Goal: Information Seeking & Learning: Learn about a topic

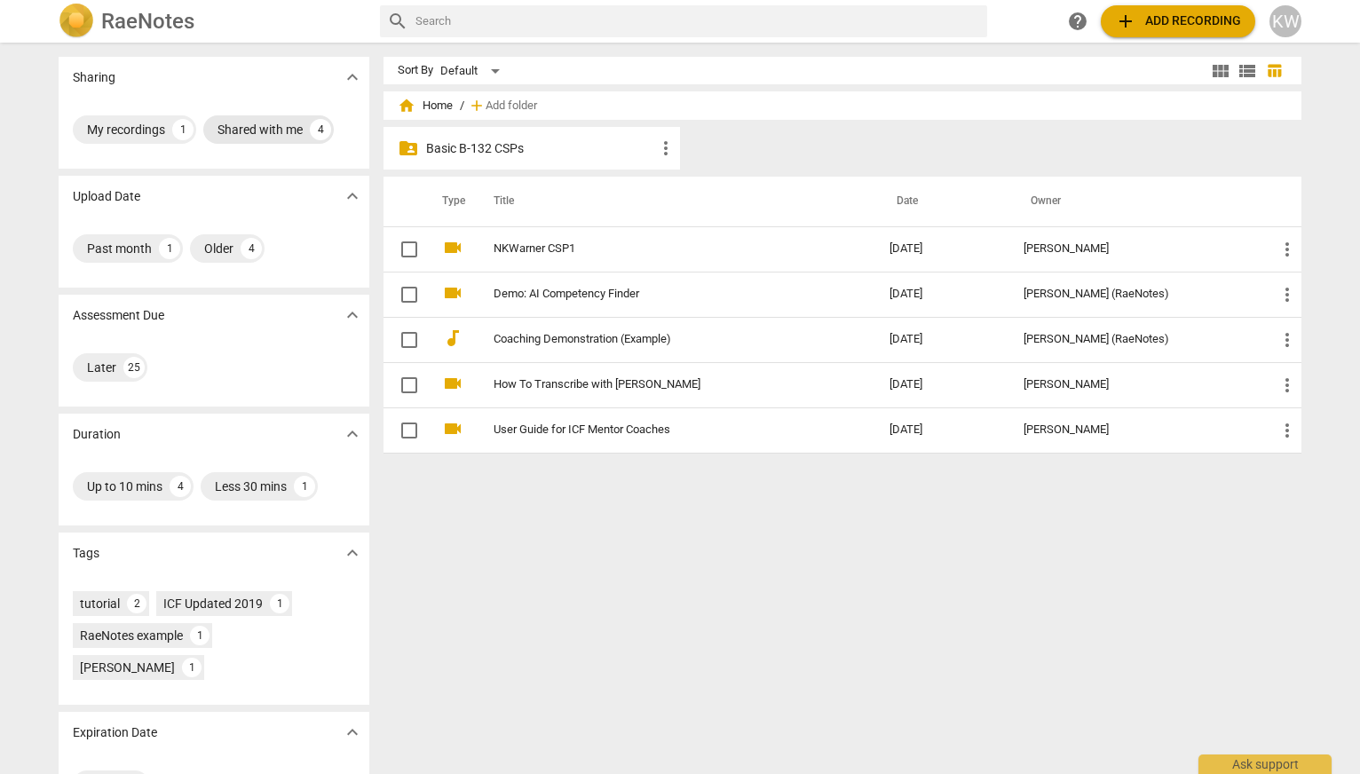
click at [242, 128] on div "Shared with me" at bounding box center [259, 130] width 85 height 18
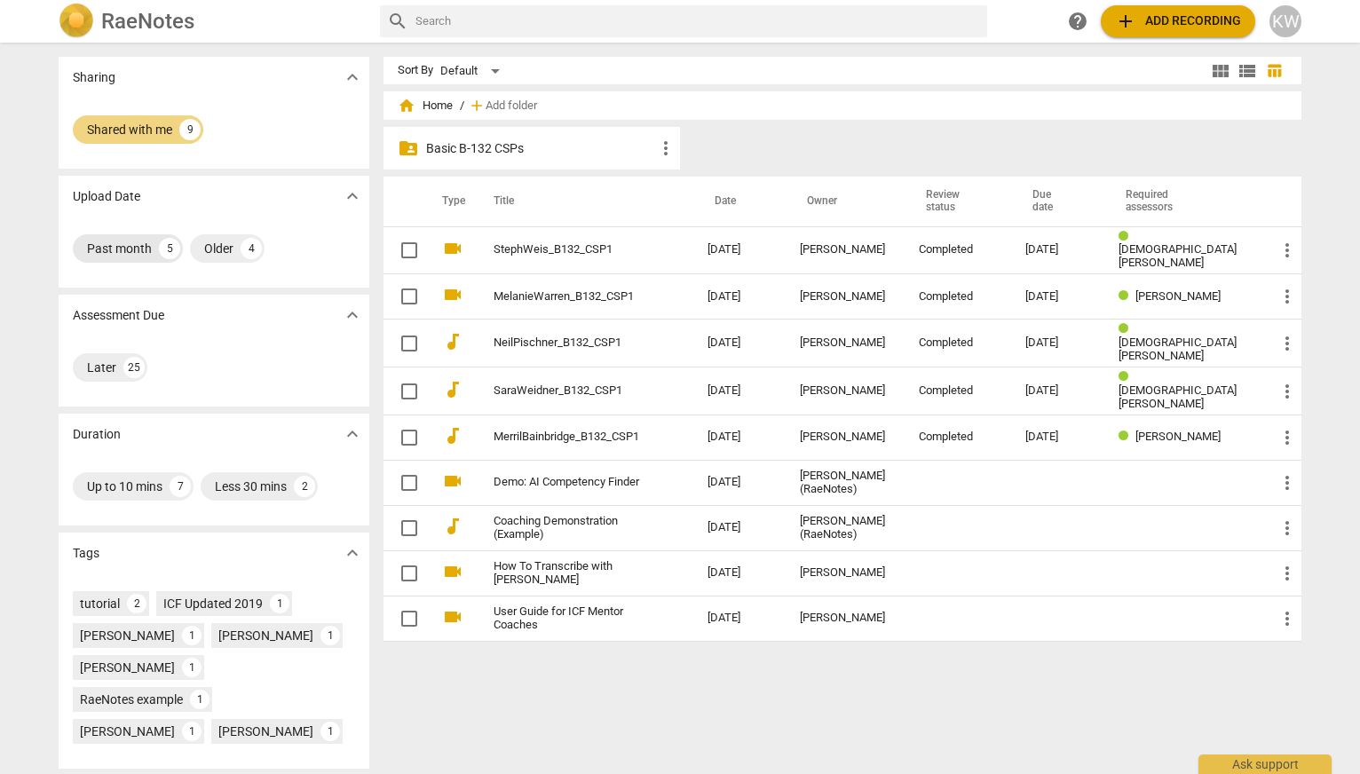
click at [139, 251] on div "Past month" at bounding box center [119, 249] width 65 height 18
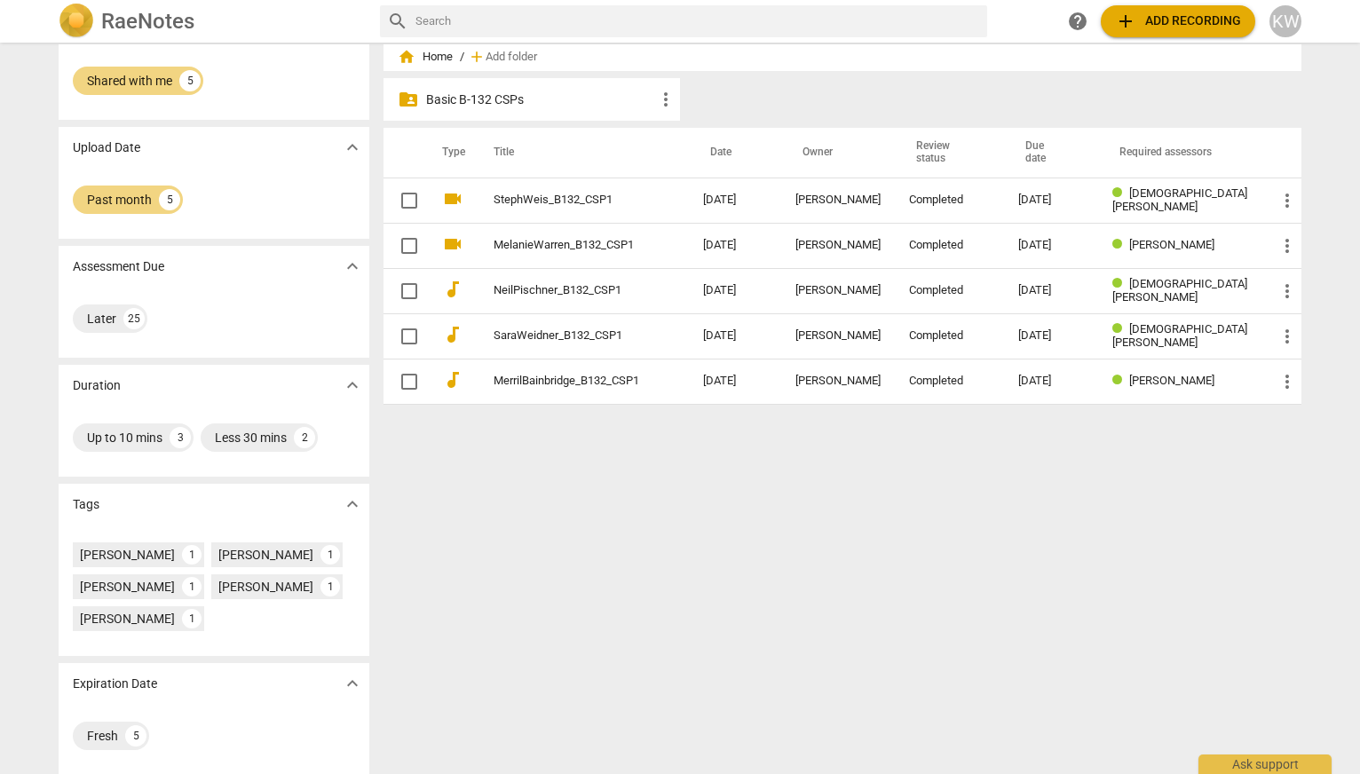
scroll to position [57, 0]
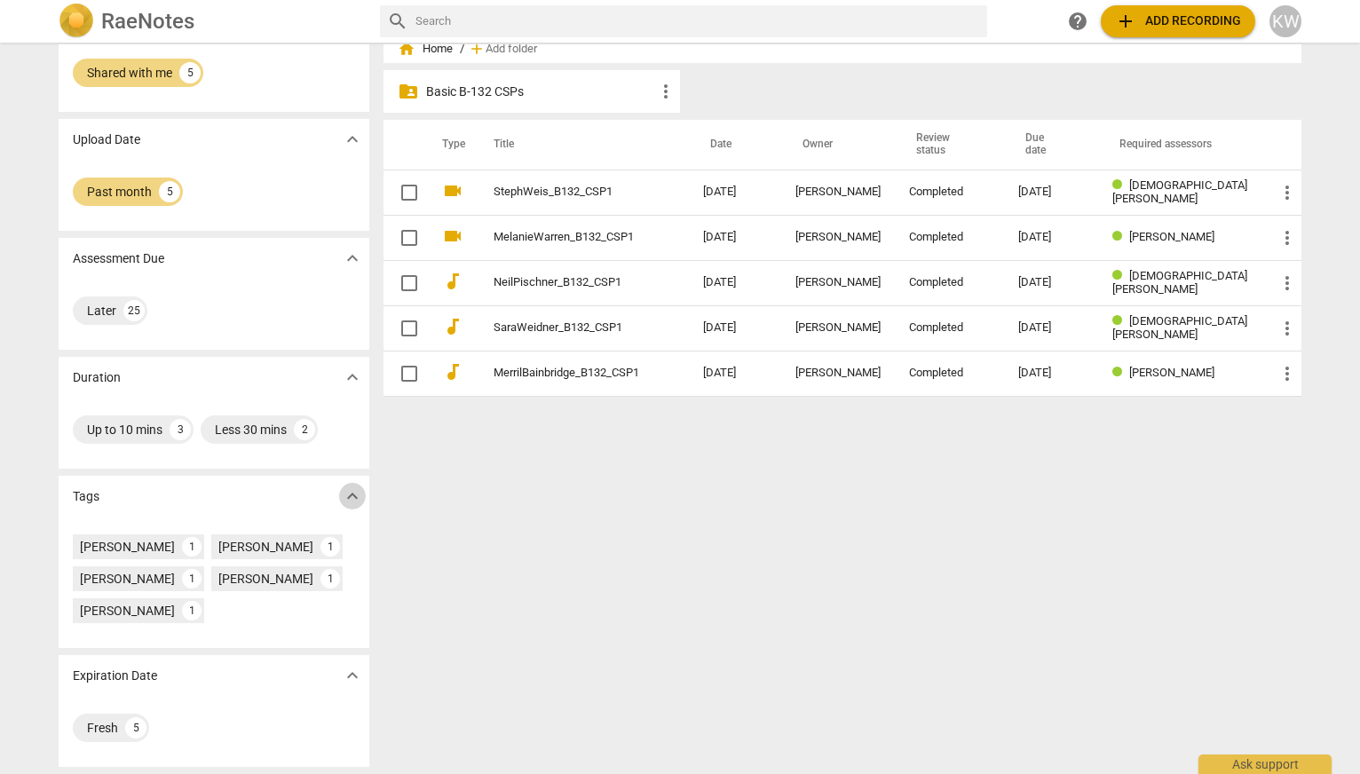
click at [342, 497] on span "expand_more" at bounding box center [352, 496] width 21 height 21
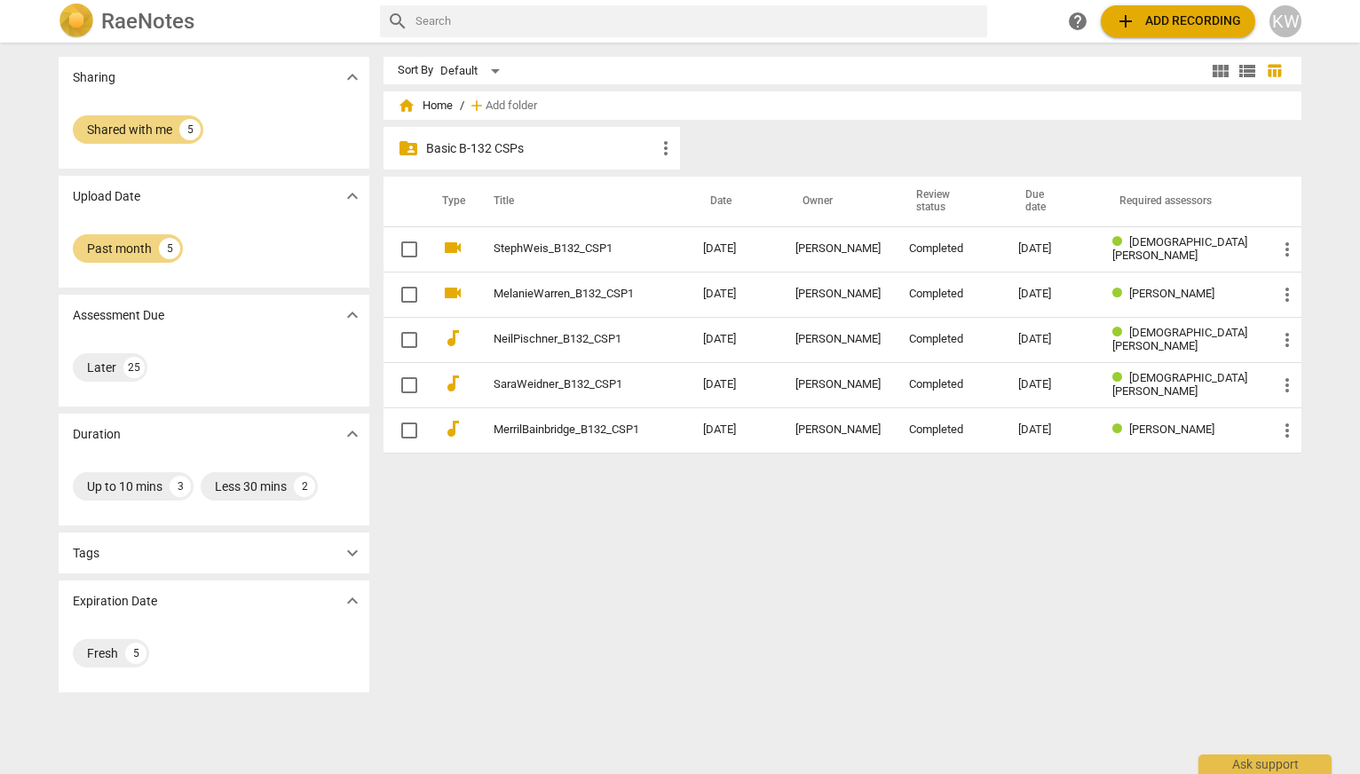
click at [342, 554] on span "expand_more" at bounding box center [352, 552] width 21 height 21
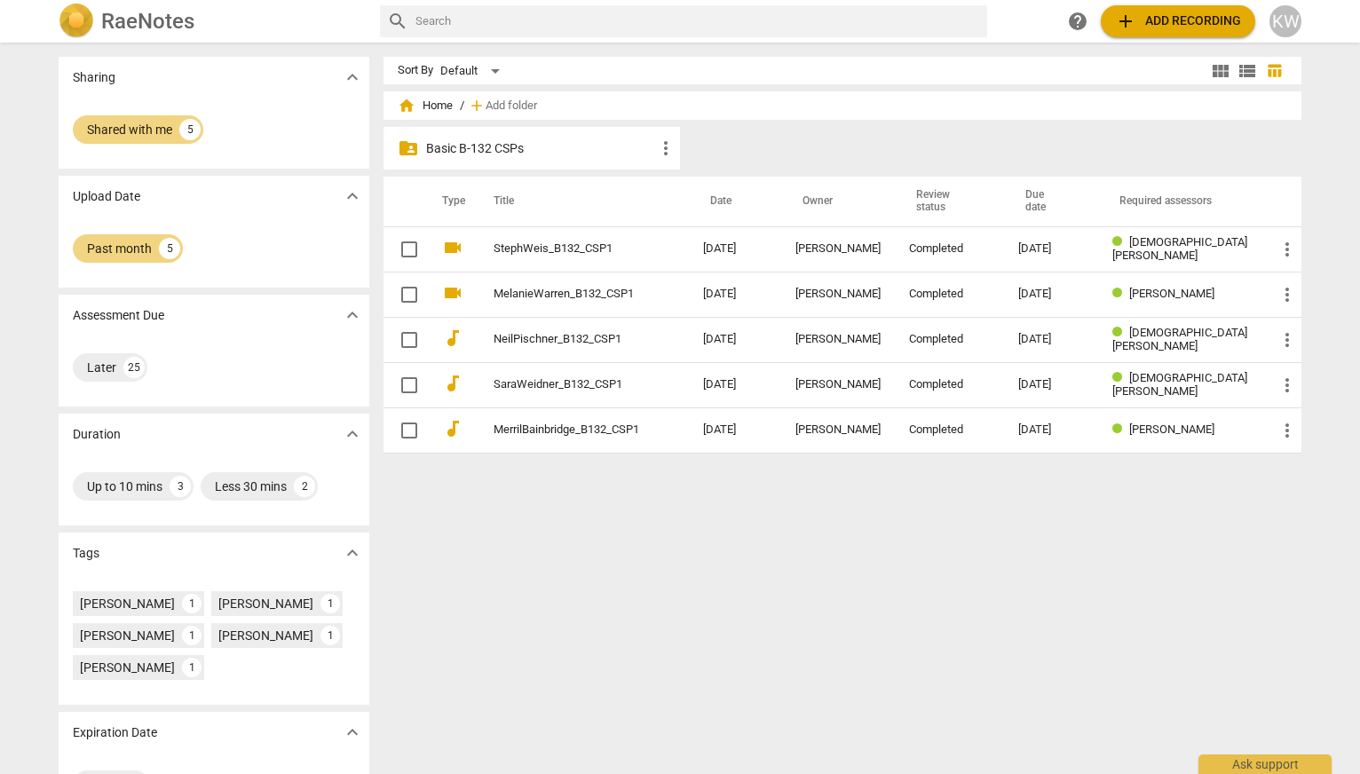
click at [81, 20] on img at bounding box center [77, 22] width 36 height 36
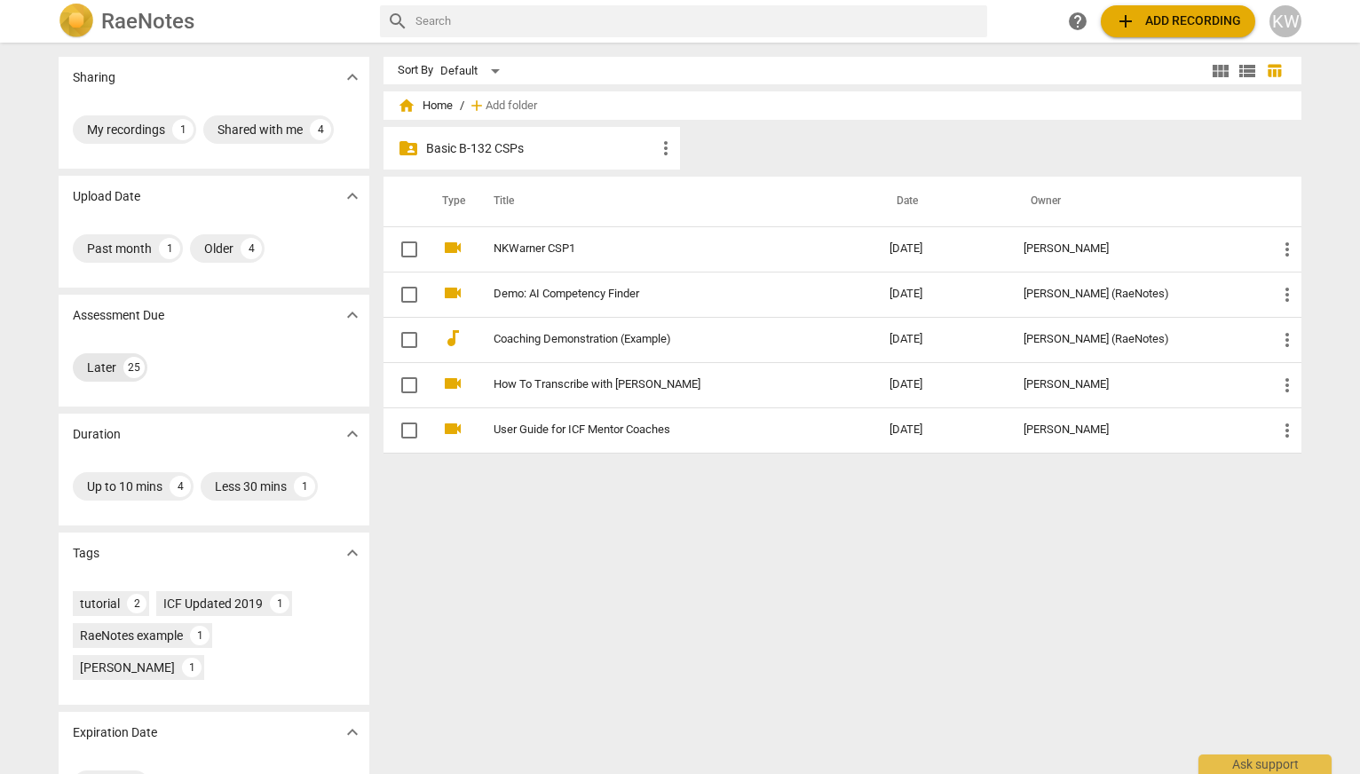
click at [92, 370] on div "Later" at bounding box center [101, 368] width 29 height 18
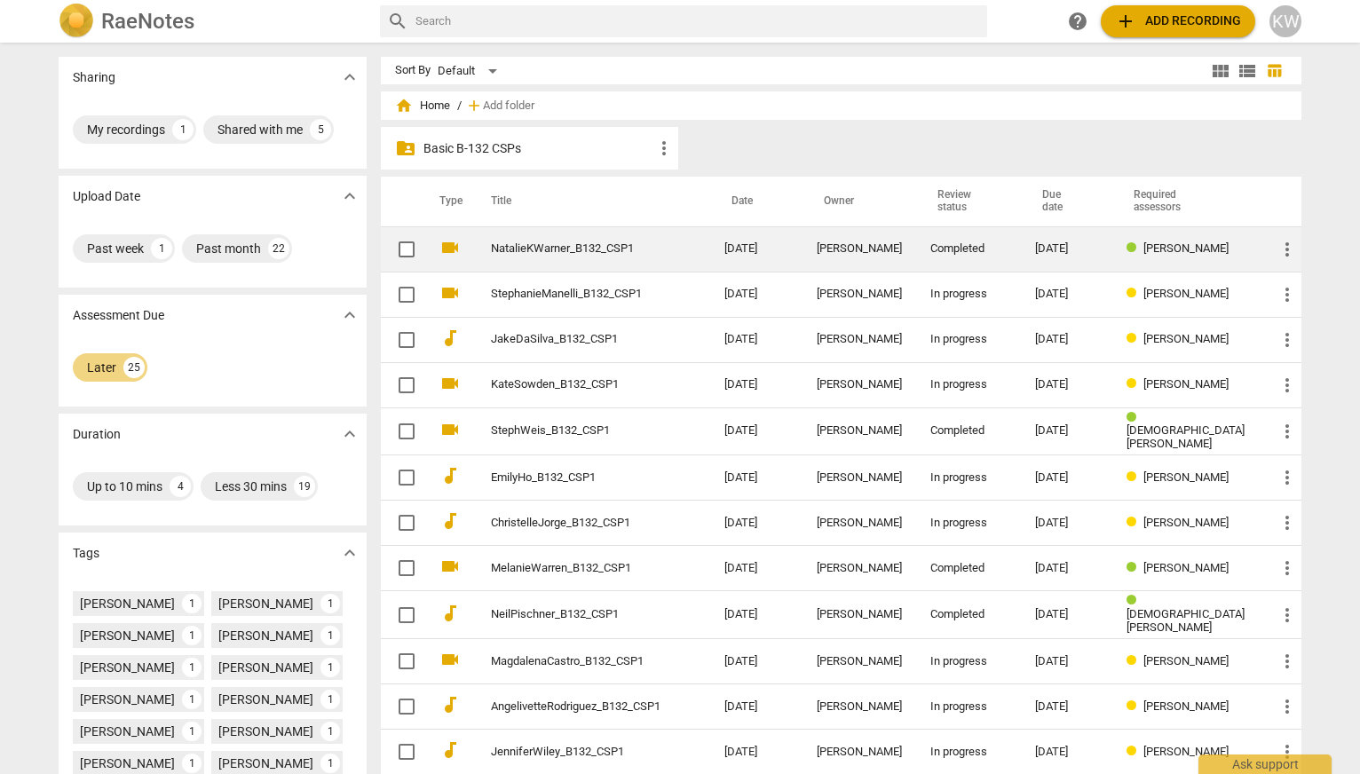
click at [1188, 254] on span "[PERSON_NAME]" at bounding box center [1185, 247] width 85 height 13
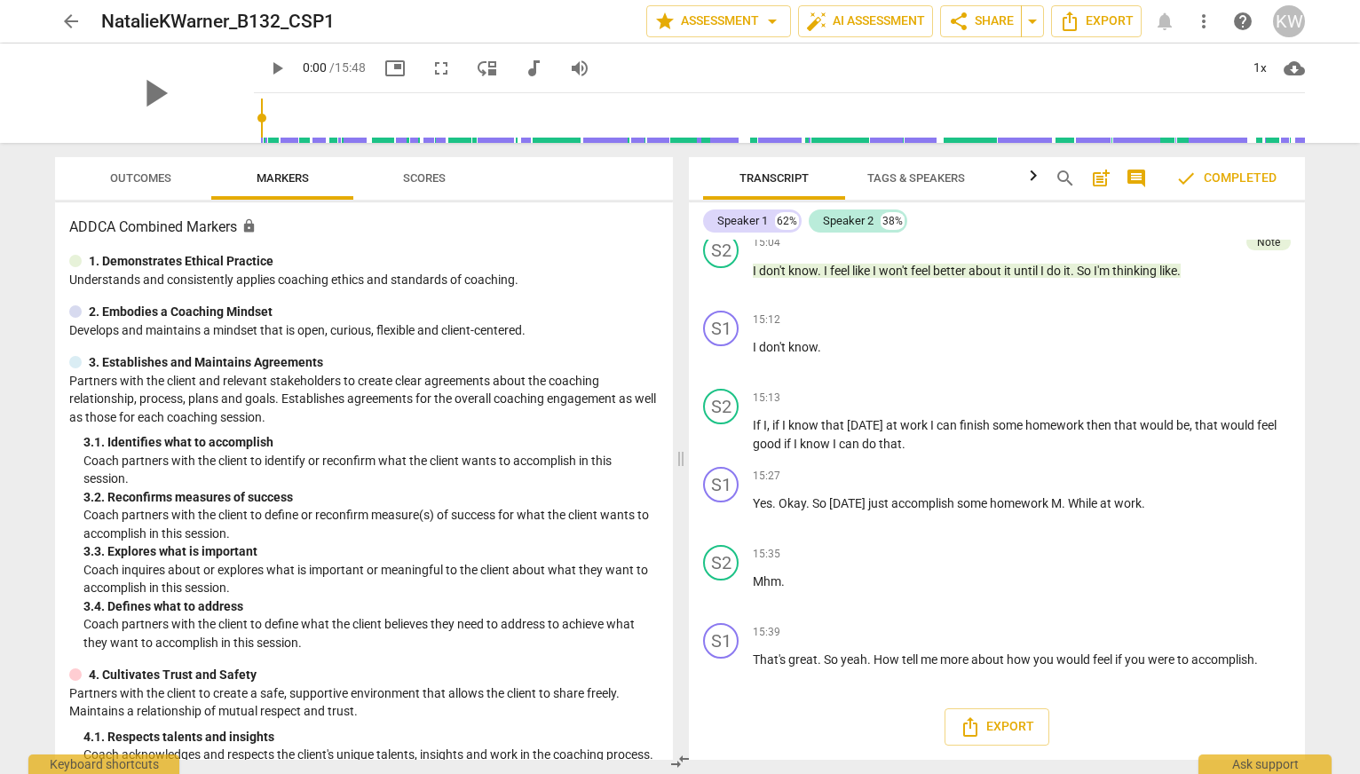
scroll to position [5530, 0]
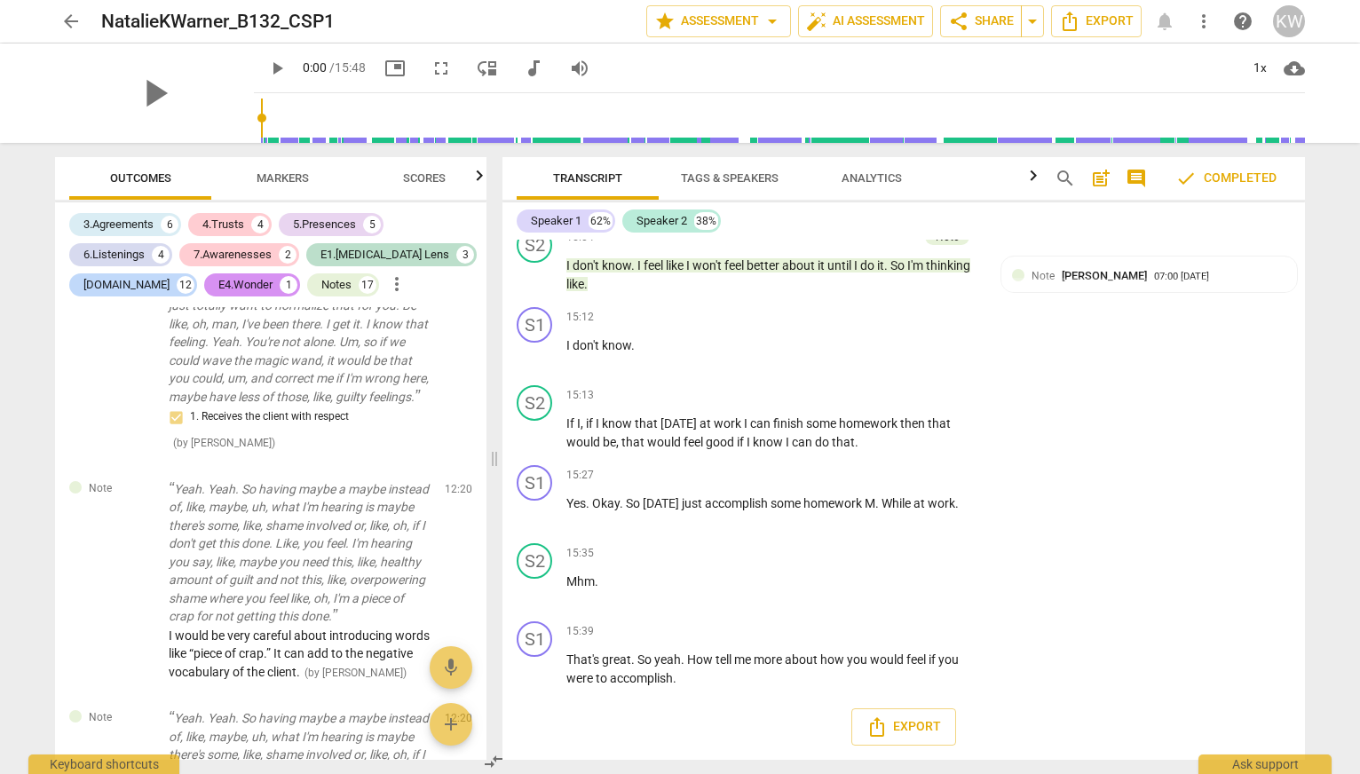
scroll to position [6119, 0]
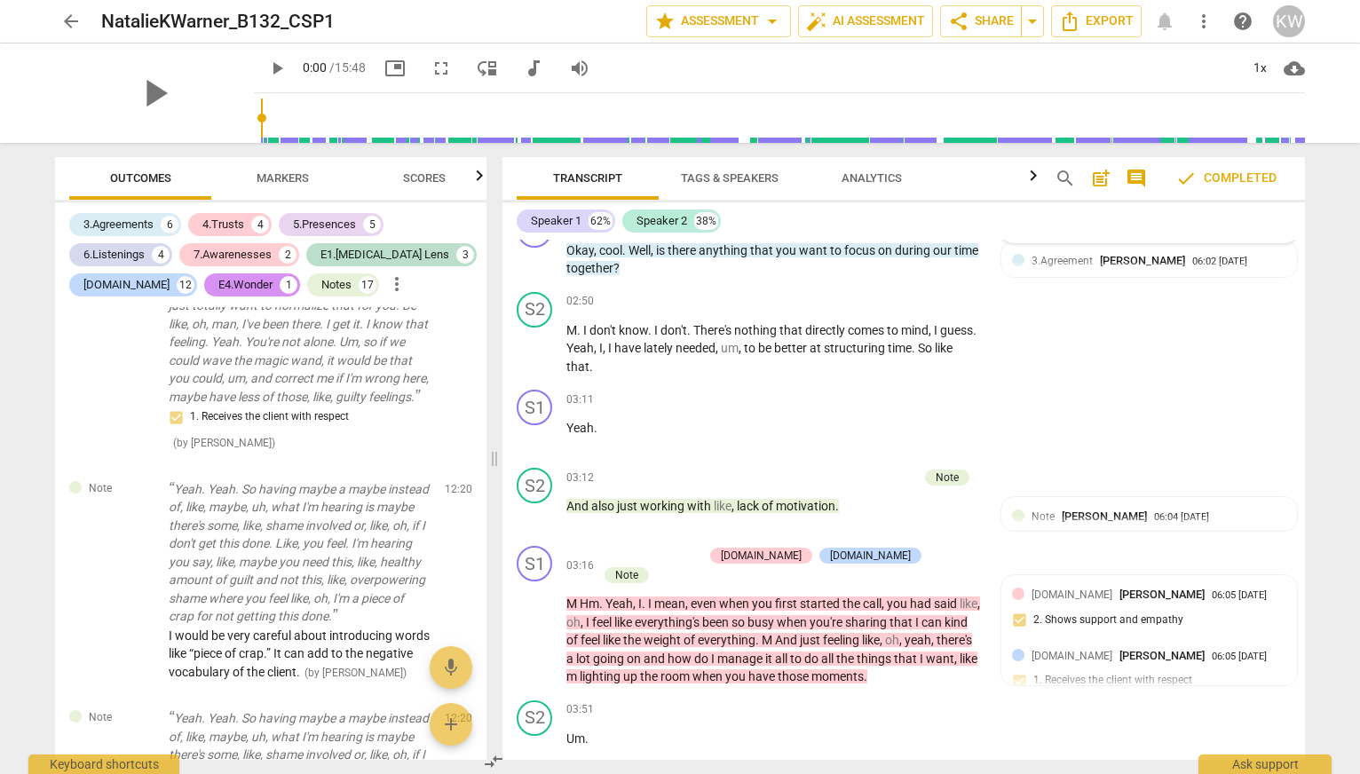
scroll to position [1912, 0]
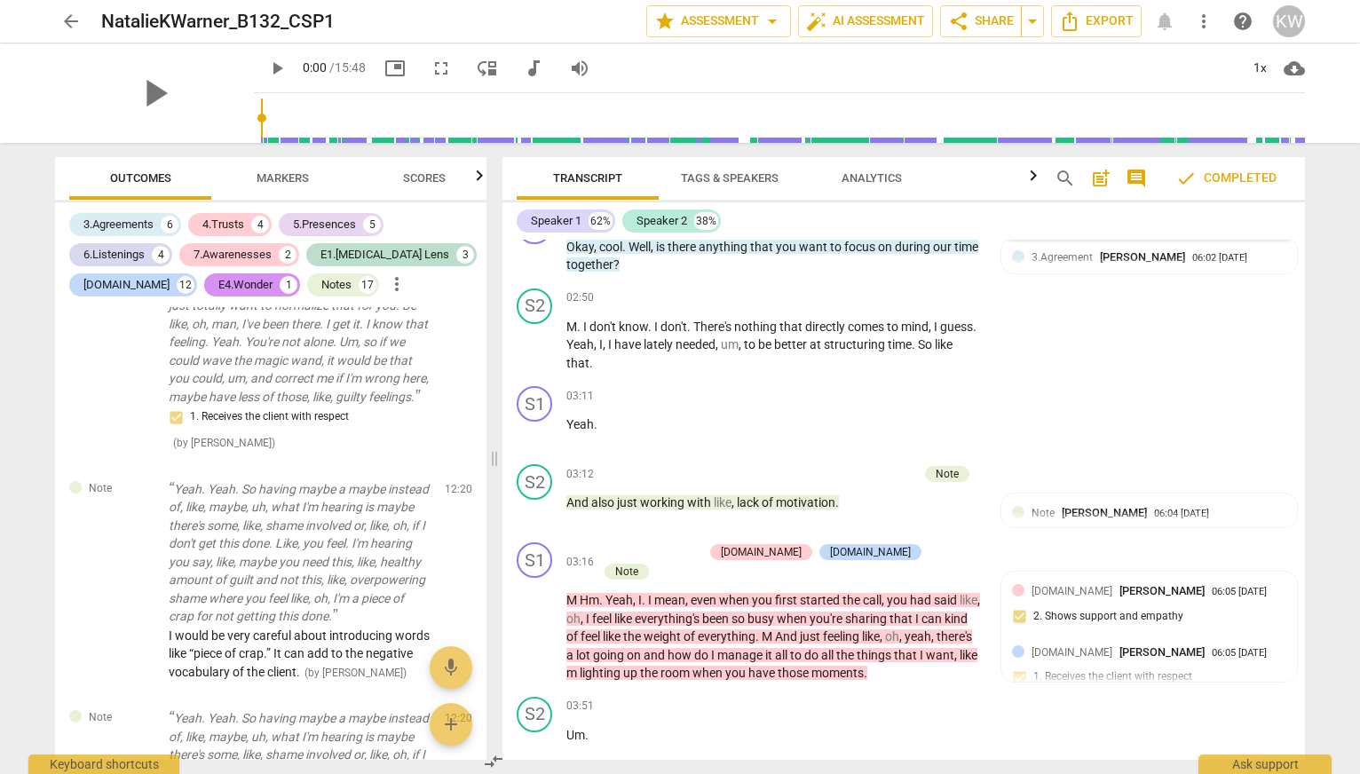
click at [1144, 225] on div "I would’ve liked to have seen more follow up around the fact he was using his t…" at bounding box center [1149, 208] width 274 height 34
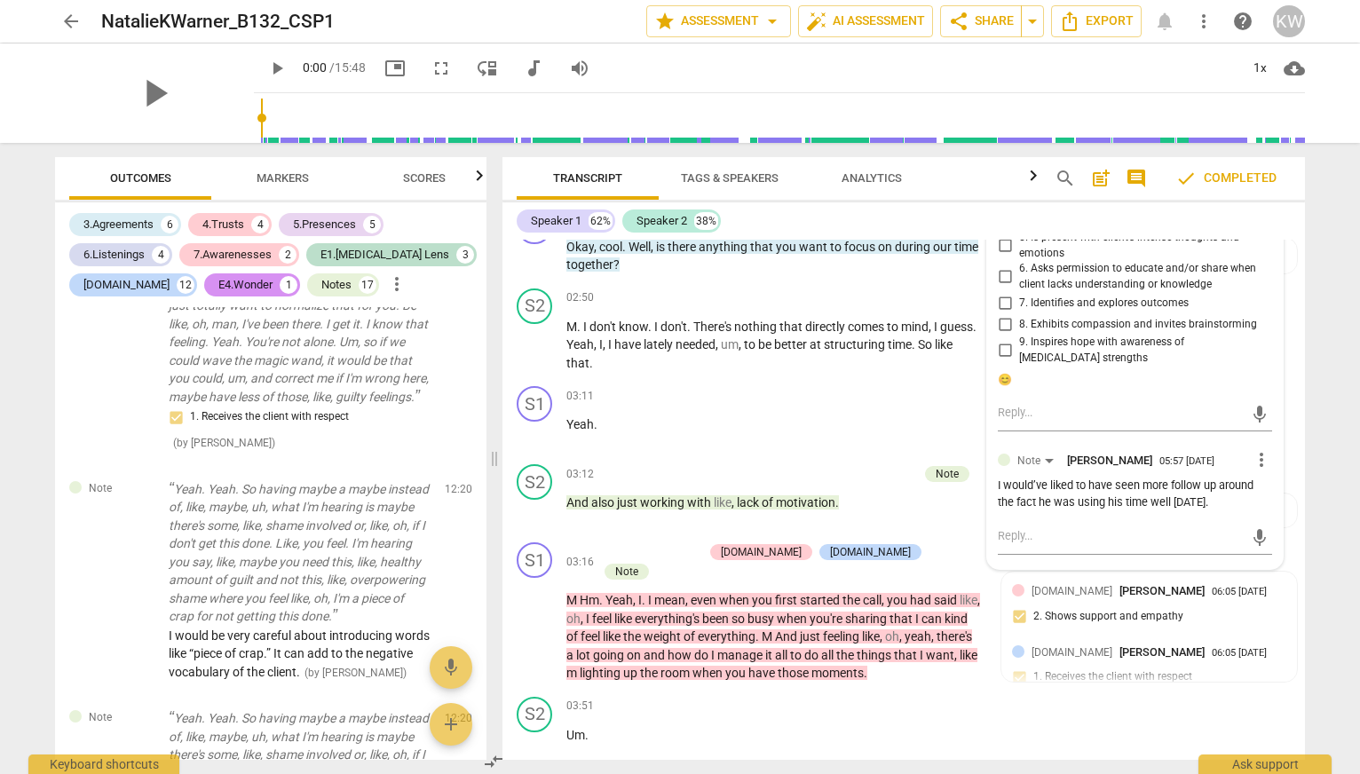
click at [1222, 123] on div "S1 play_arrow pause 02:27 + Add competency [DOMAIN_NAME] Note keyboard_arrow_ri…" at bounding box center [903, 83] width 802 height 80
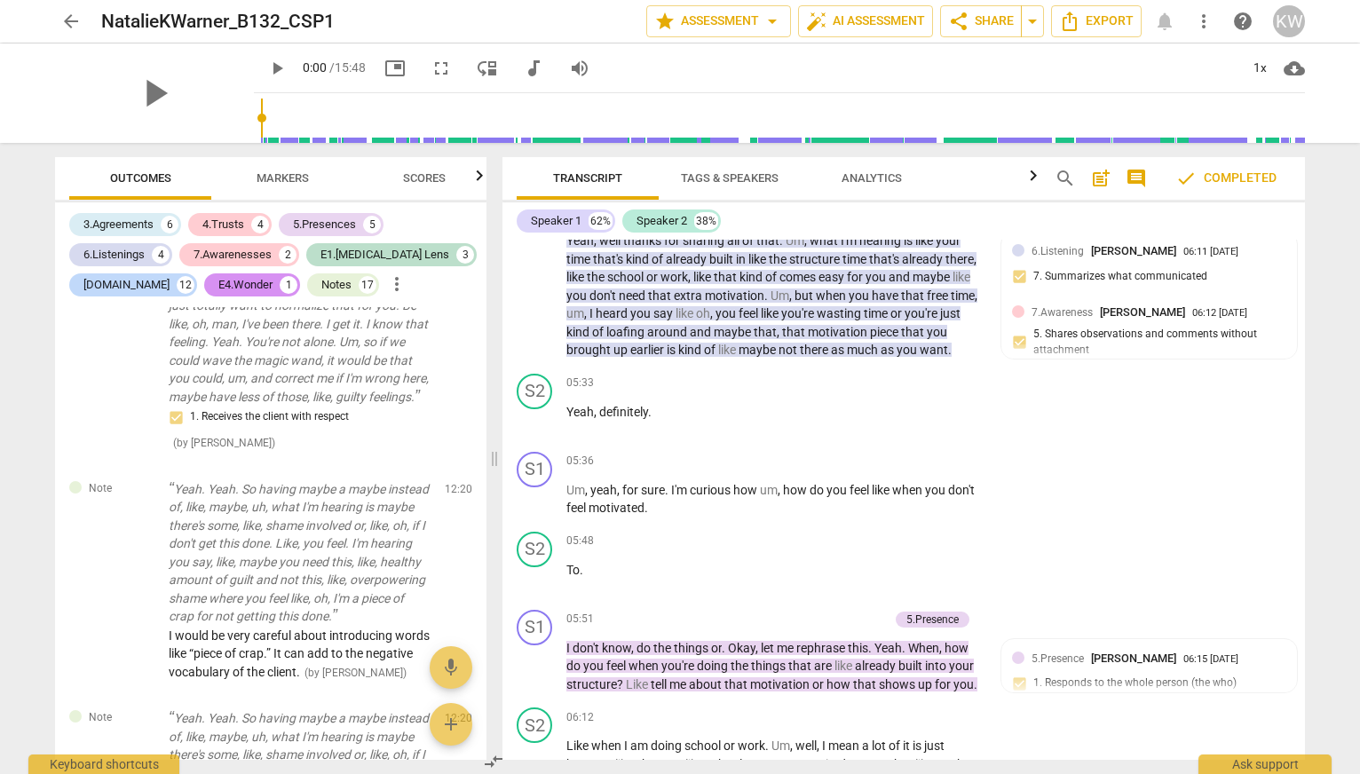
scroll to position [2802, 0]
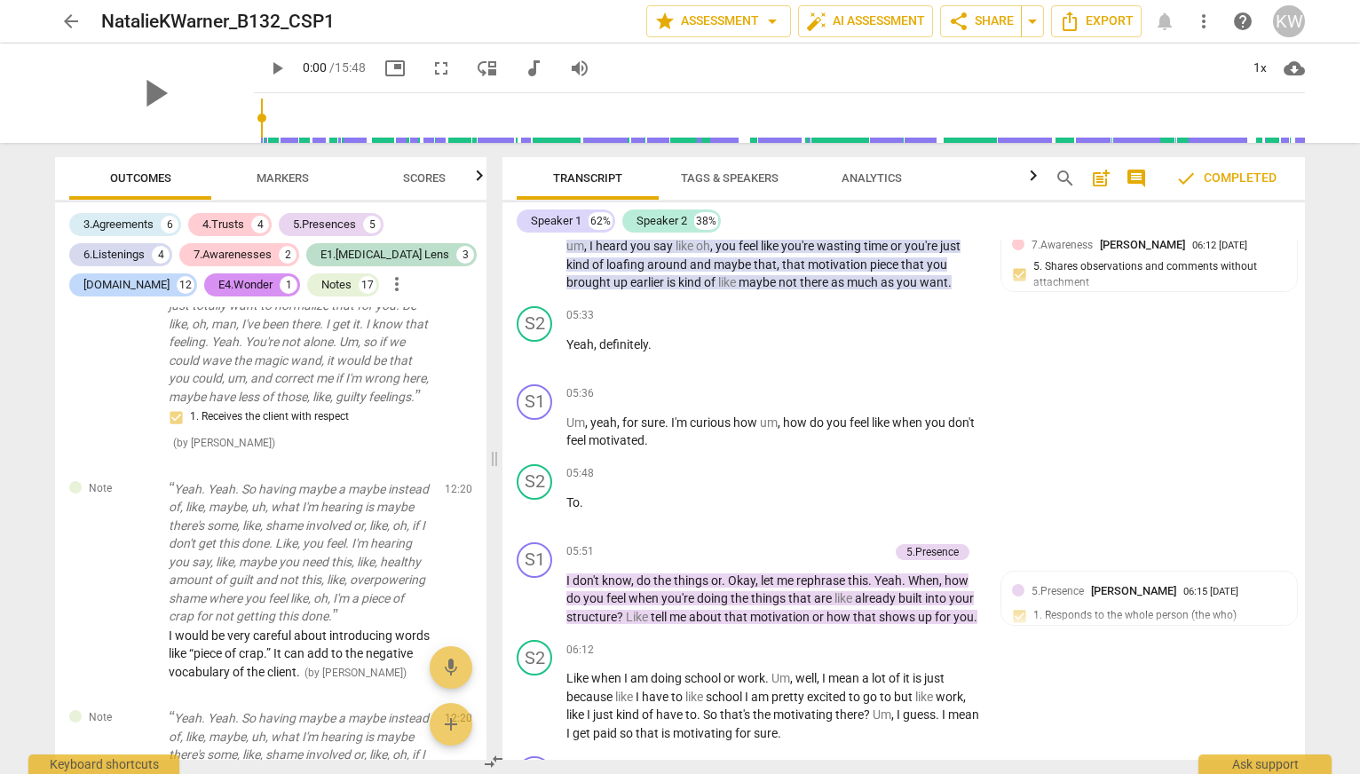
click at [1196, 69] on div "6.Listening [PERSON_NAME] 06:20 [DATE] 6. Does not interrupt" at bounding box center [1149, 31] width 296 height 75
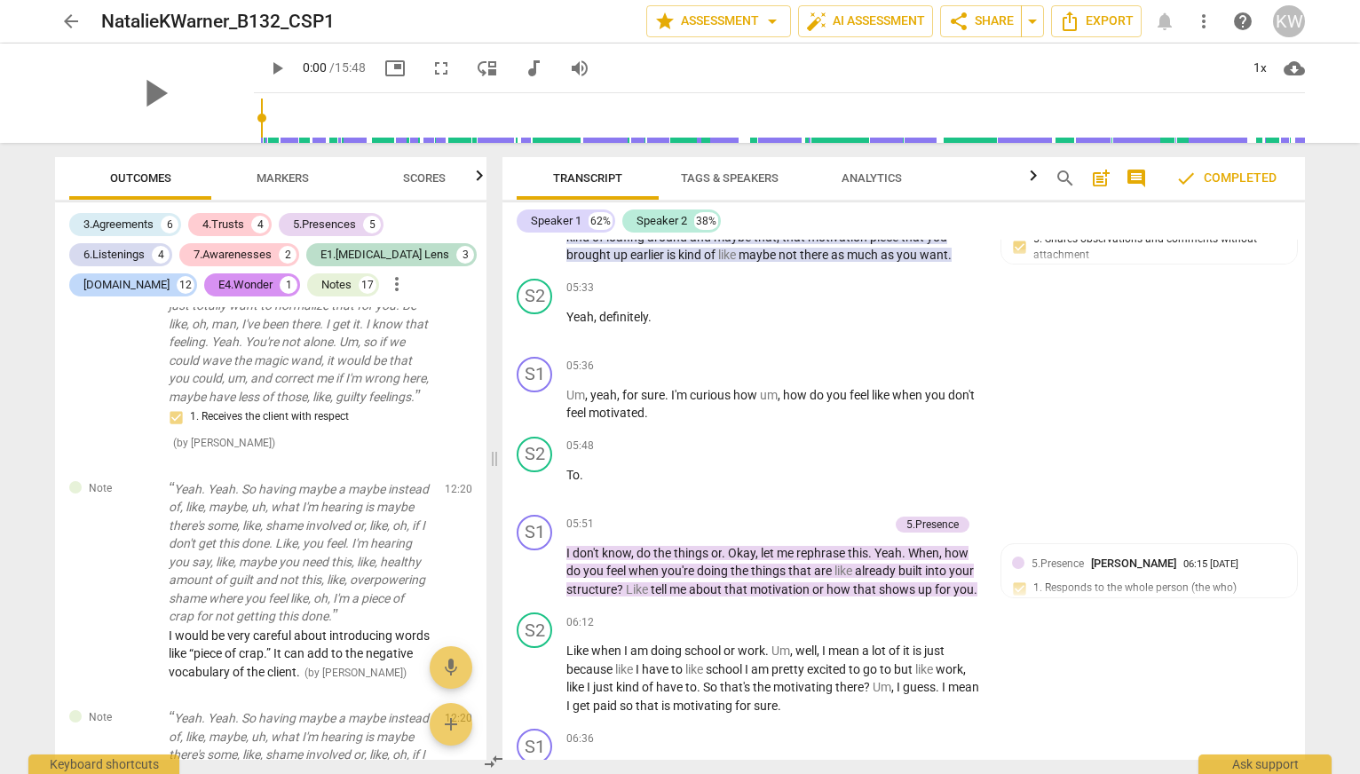
scroll to position [2831, 0]
click at [1245, 100] on div "S2 play_arrow pause 04:07 + Add competency 6.Listening keyboard_arrow_right Um …" at bounding box center [903, 14] width 802 height 171
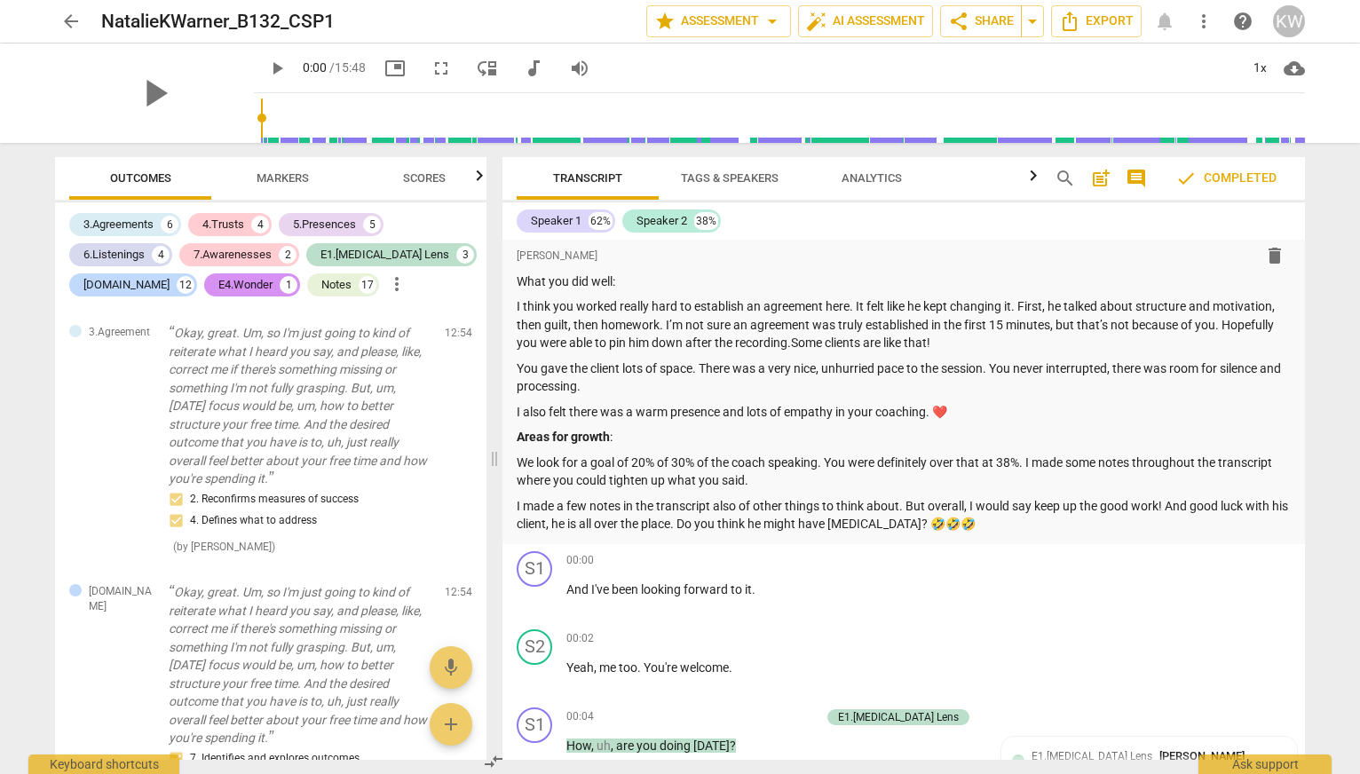
scroll to position [0, 0]
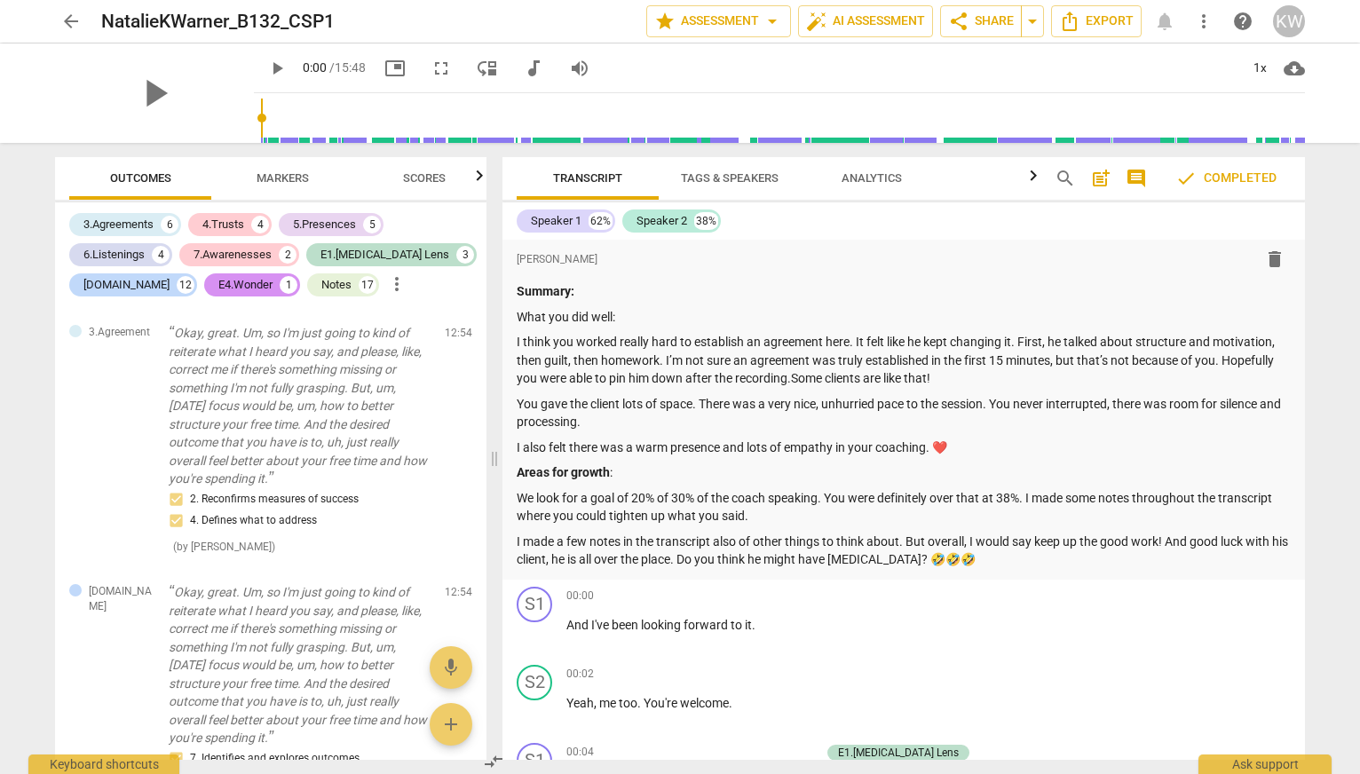
click at [431, 178] on span "Scores" at bounding box center [424, 177] width 43 height 13
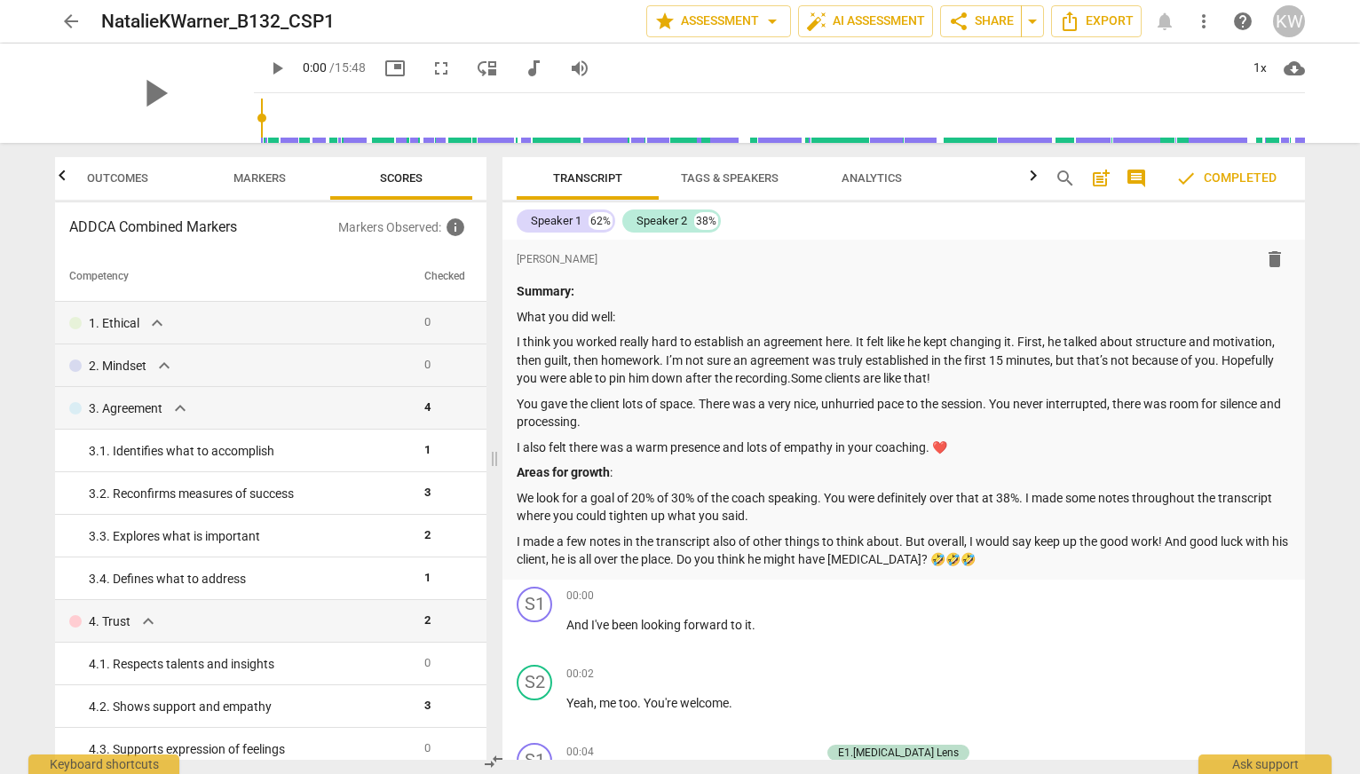
click at [279, 178] on span "Markers" at bounding box center [259, 177] width 52 height 13
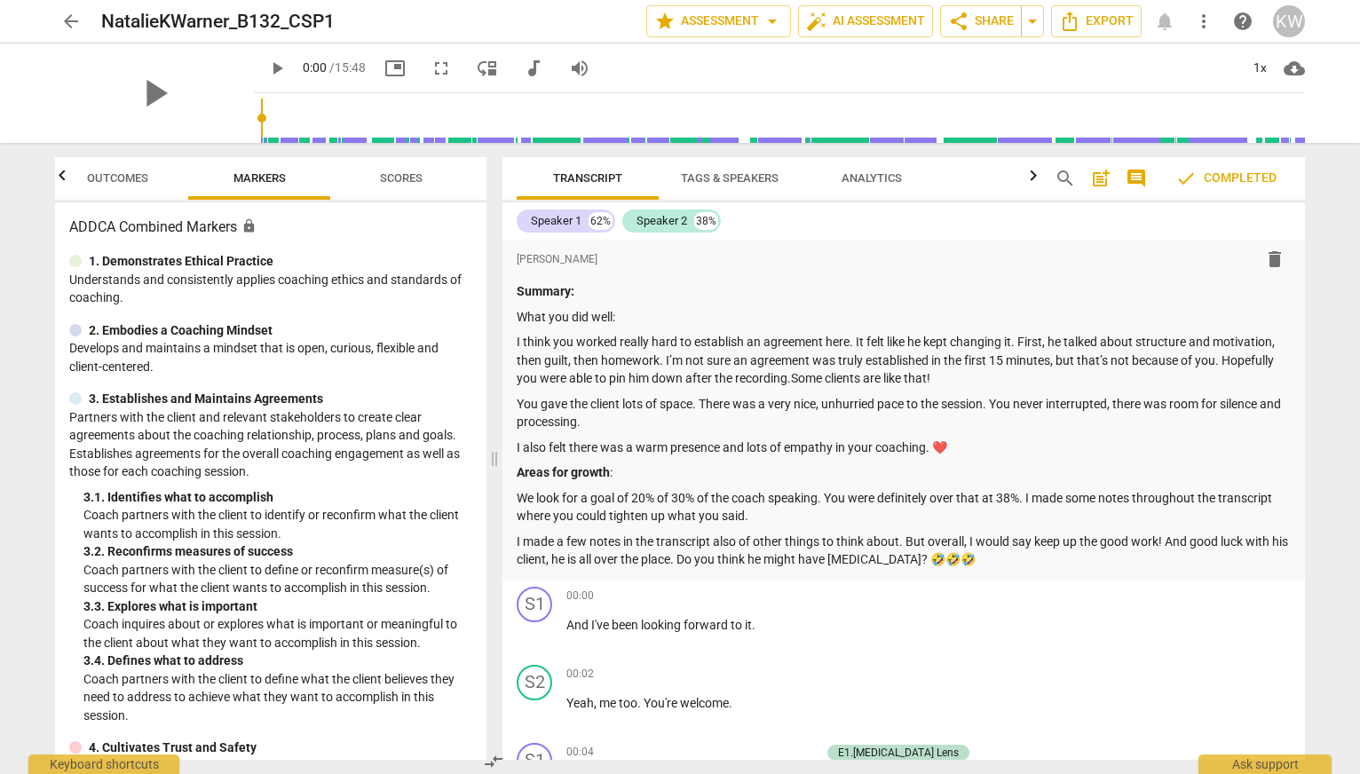
click at [93, 169] on span "Outcomes" at bounding box center [118, 179] width 104 height 24
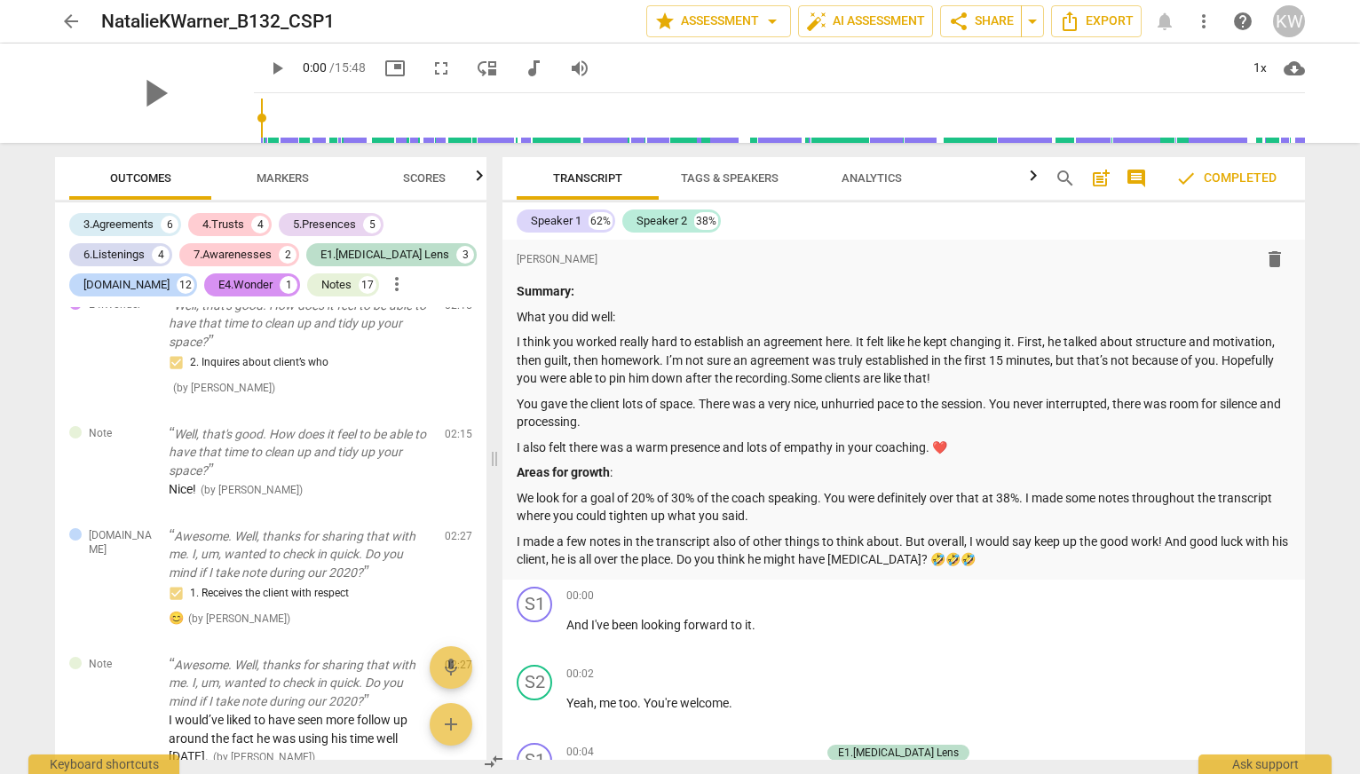
scroll to position [1901, 0]
